Goal: Information Seeking & Learning: Find specific fact

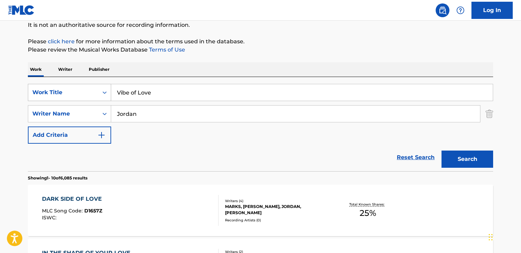
drag, startPoint x: 254, startPoint y: 90, endPoint x: 49, endPoint y: 86, distance: 205.3
click at [49, 86] on div "SearchWithCriteria37b1187c-f34e-45c8-a00c-04a0bc07eb97 Work Title Vibe of Love" at bounding box center [260, 92] width 465 height 17
paste input "Shed, Mower and a Boat to Tow"
type input "Shed, Mower and a Boat to Tow"
type input "="
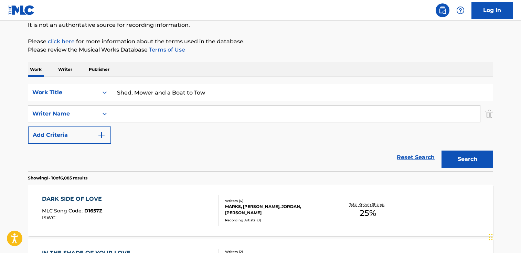
click at [441, 151] on button "Search" at bounding box center [467, 159] width 52 height 17
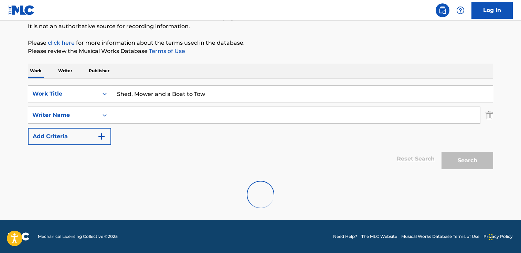
scroll to position [69, 0]
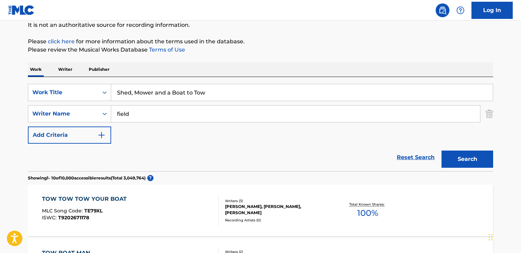
type input "field"
click at [441, 151] on button "Search" at bounding box center [467, 159] width 52 height 17
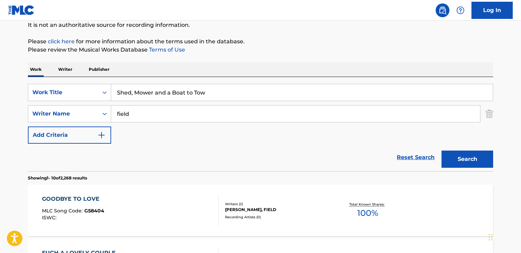
drag, startPoint x: 215, startPoint y: 95, endPoint x: 16, endPoint y: 78, distance: 199.4
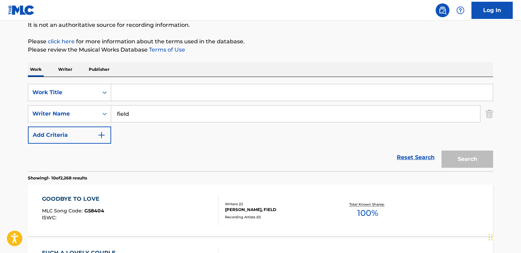
paste input "Party Pie"
type input "Party Pie"
click at [441, 151] on button "Search" at bounding box center [467, 159] width 52 height 17
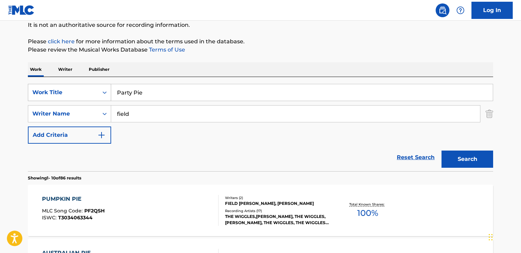
drag, startPoint x: 151, startPoint y: 96, endPoint x: 55, endPoint y: 90, distance: 96.1
click at [55, 90] on div "SearchWithCriteria37b1187c-f34e-45c8-a00c-04a0bc07eb97 Work Title Party Pie" at bounding box center [260, 92] width 465 height 17
paste input "The Tree of Wisdom's Challenge"
type input "The Tree of Wisdom's Challenge"
click at [441, 151] on button "Search" at bounding box center [467, 159] width 52 height 17
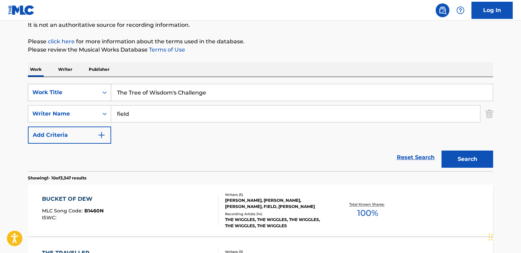
scroll to position [69, 0]
drag, startPoint x: 188, startPoint y: 92, endPoint x: -29, endPoint y: 90, distance: 217.3
click at [0, 90] on html "Accessibility Screen-Reader Guide, Feedback, and Issue Reporting | New window C…" at bounding box center [260, 57] width 521 height 253
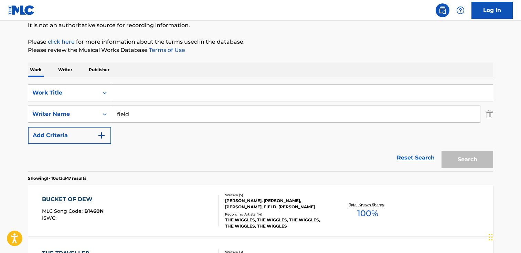
paste input "Tree Dada"
type input "Tree Dada"
click at [441, 151] on button "Search" at bounding box center [467, 159] width 52 height 17
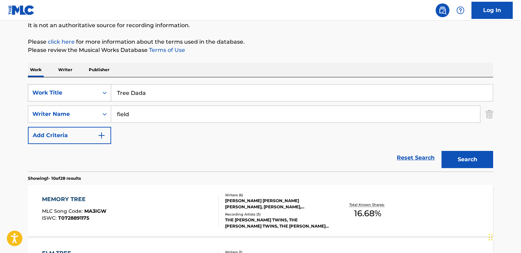
drag, startPoint x: 164, startPoint y: 92, endPoint x: 44, endPoint y: 91, distance: 119.3
click at [44, 91] on div "SearchWithCriteria37b1187c-f34e-45c8-a00c-04a0bc07eb97 Work Title Tree Dada" at bounding box center [260, 92] width 465 height 17
paste input "[PERSON_NAME] Doof!"
type input "[PERSON_NAME] Doof!"
click at [441, 151] on button "Search" at bounding box center [467, 159] width 52 height 17
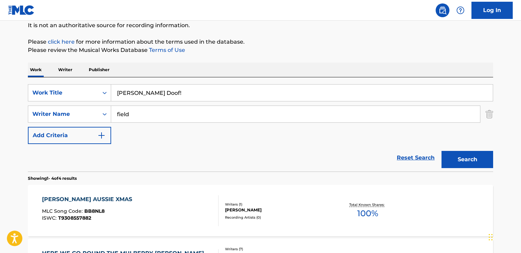
drag, startPoint x: 216, startPoint y: 91, endPoint x: -2, endPoint y: 80, distance: 218.3
click at [0, 80] on html "Accessibility Screen-Reader Guide, Feedback, and Issue Reporting | New window C…" at bounding box center [260, 57] width 521 height 253
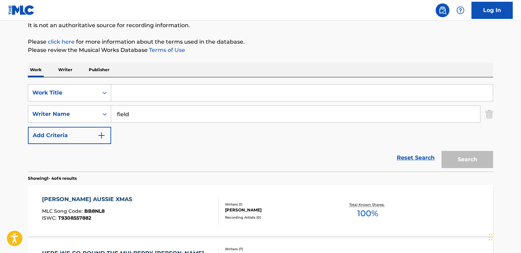
paste input "If You Love Trees, Come into the Garden"
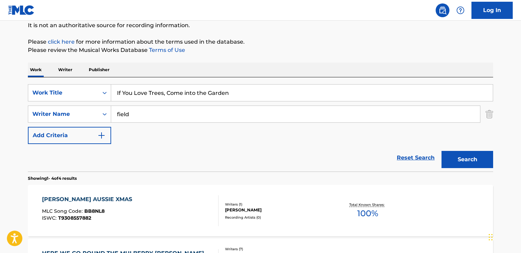
type input "If You Love Trees, Come into the Garden"
click at [441, 151] on button "Search" at bounding box center [467, 159] width 52 height 17
